Goal: Obtain resource: Download file/media

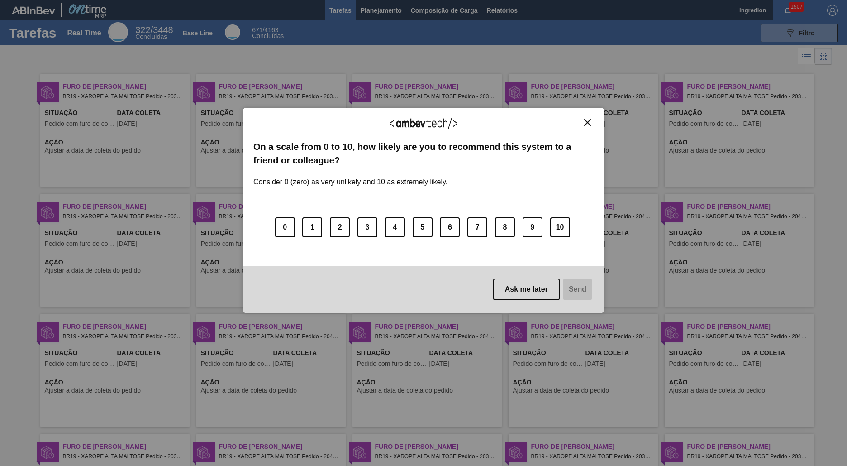
click at [588, 122] on img "Close" at bounding box center [587, 122] width 7 height 7
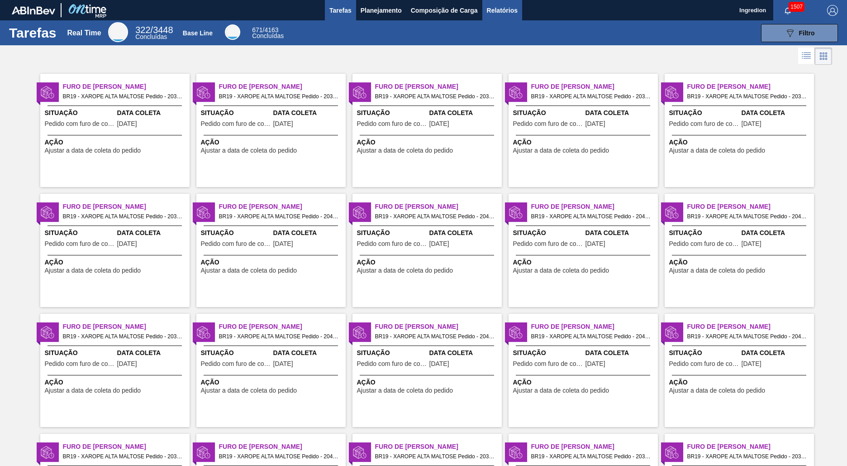
click at [502, 10] on span "Relatórios" at bounding box center [502, 10] width 31 height 11
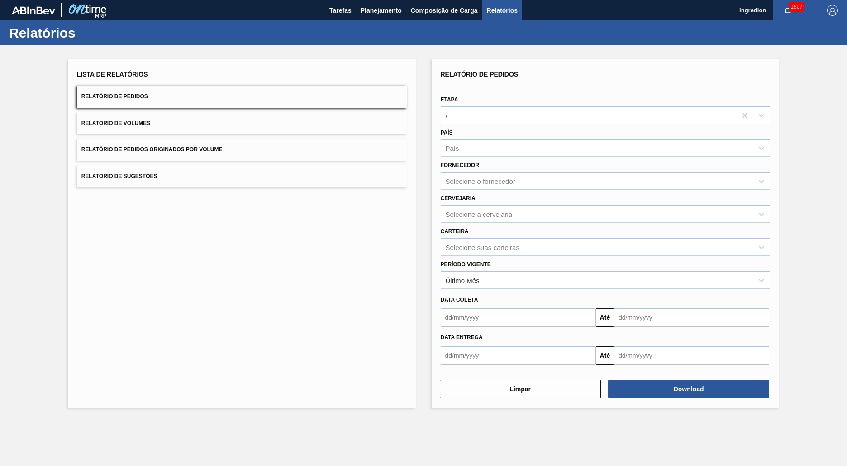
type input "Aguardando Faturamento"
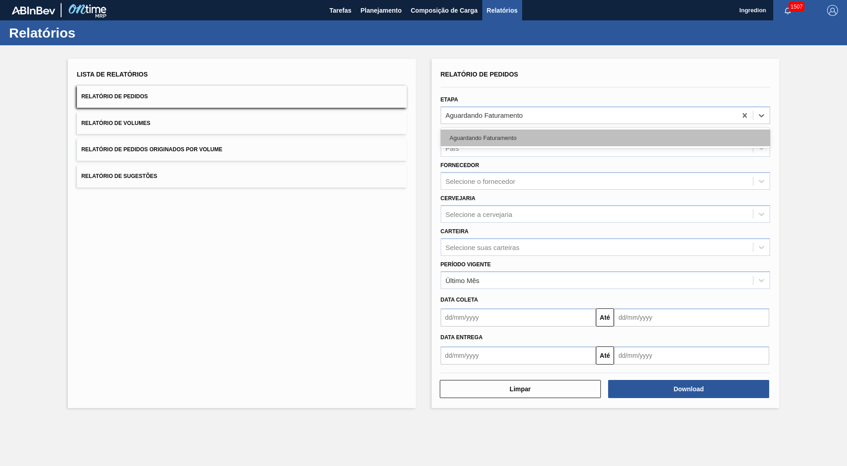
click at [605, 138] on div "Aguardando Faturamento" at bounding box center [606, 137] width 330 height 17
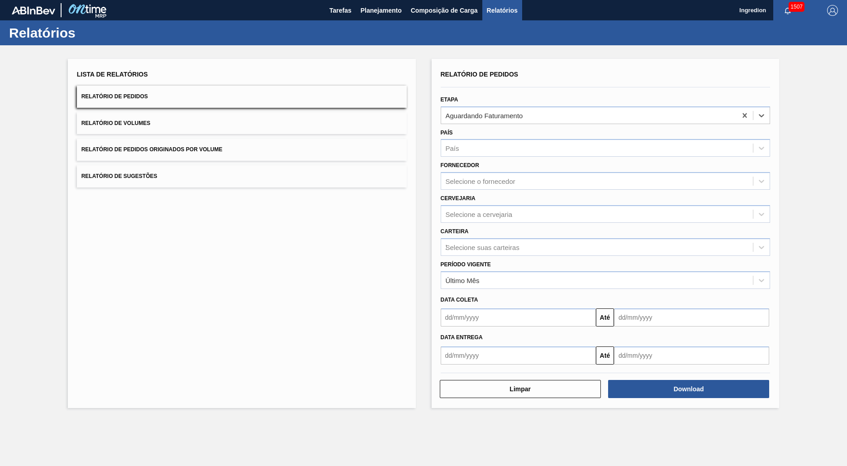
type input "Xarope"
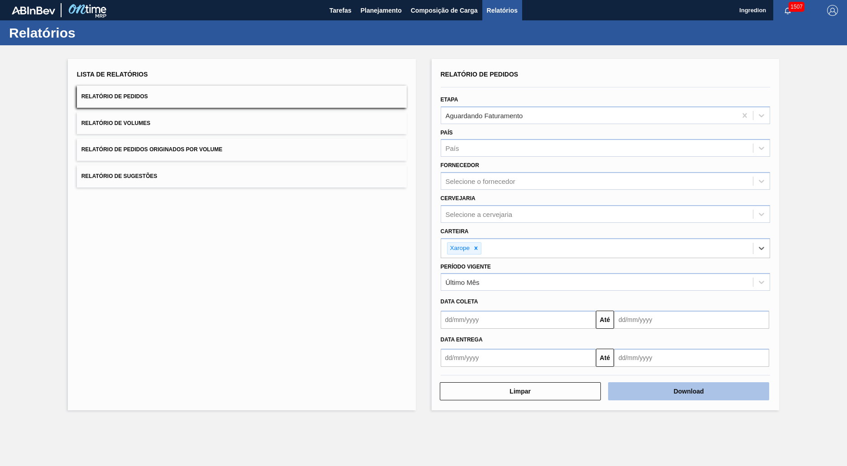
click at [689, 391] on button "Download" at bounding box center [688, 391] width 161 height 18
